Goal: Navigation & Orientation: Find specific page/section

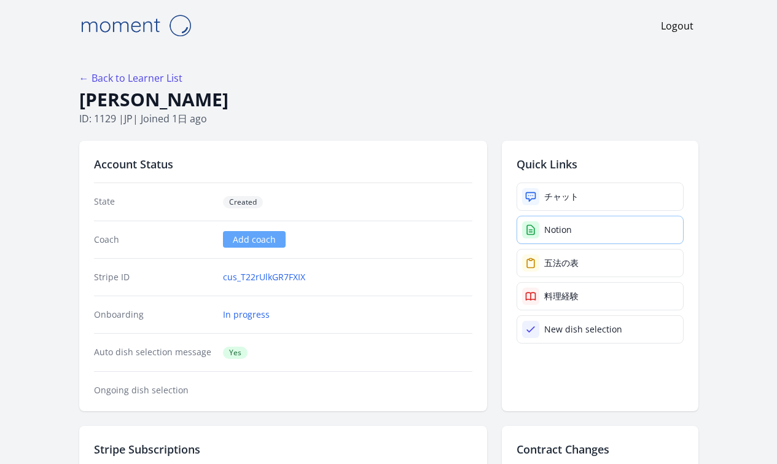
click at [572, 234] on div "Notion" at bounding box center [558, 230] width 28 height 12
click at [560, 233] on div "Notion" at bounding box center [558, 230] width 28 height 12
click at [560, 226] on div "Notion" at bounding box center [558, 230] width 28 height 12
click at [572, 225] on div "Notion" at bounding box center [558, 230] width 28 height 12
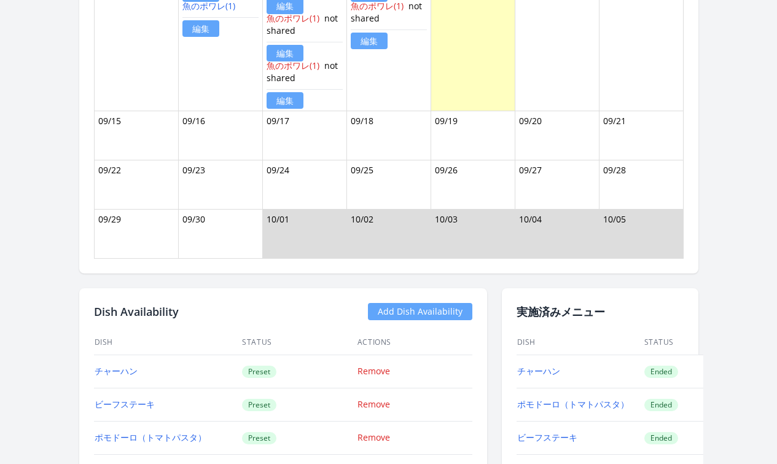
scroll to position [1106, 0]
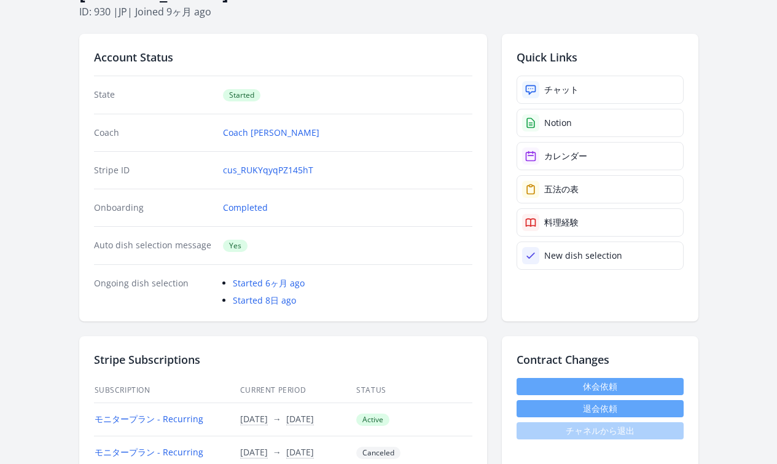
scroll to position [98, 0]
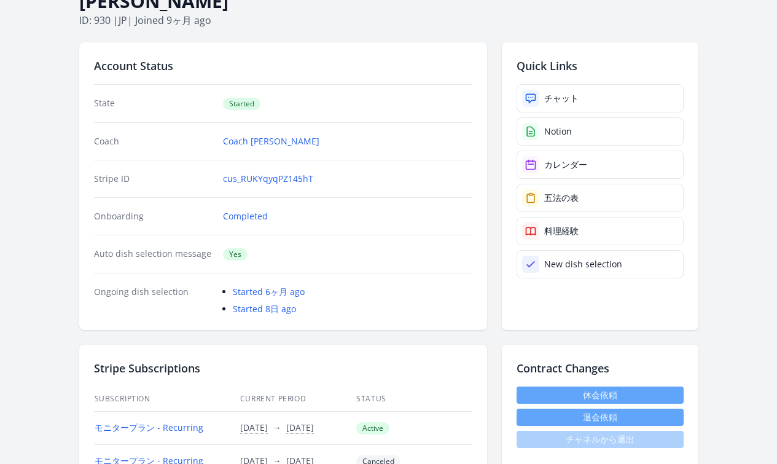
click at [573, 100] on div "チャット" at bounding box center [561, 98] width 34 height 12
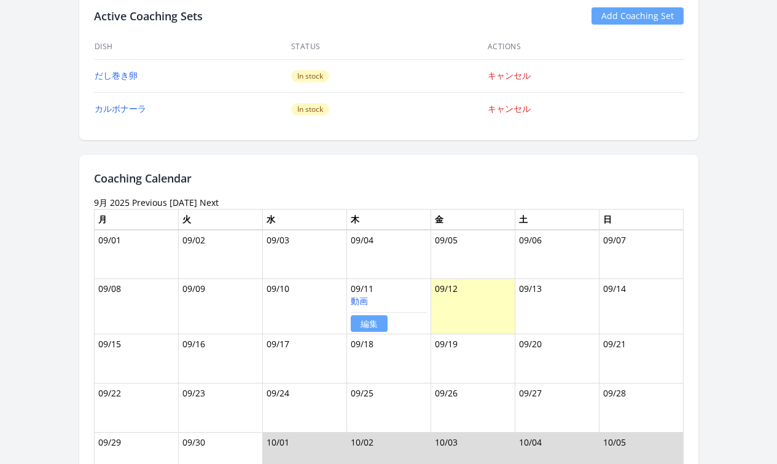
scroll to position [812, 0]
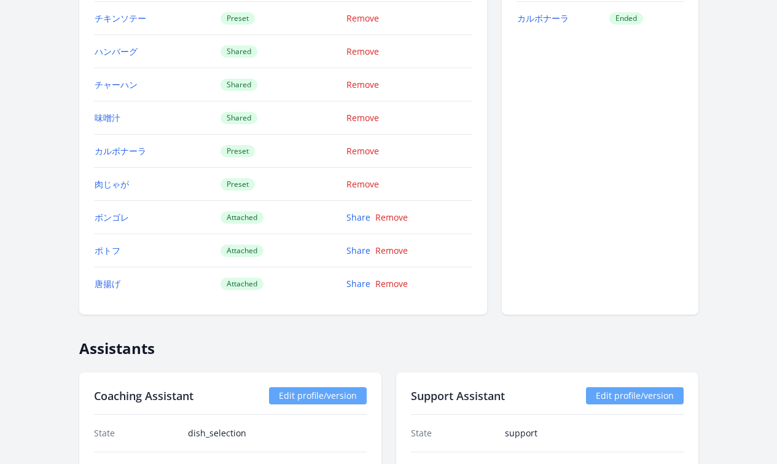
scroll to position [1310, 0]
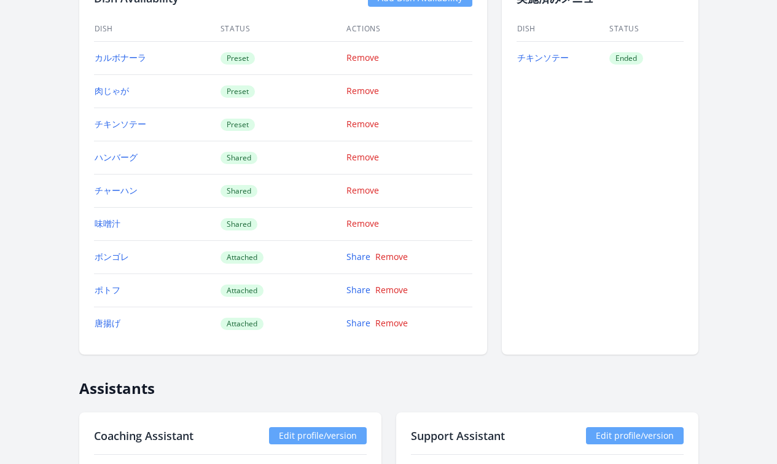
scroll to position [1229, 0]
